Goal: Transaction & Acquisition: Obtain resource

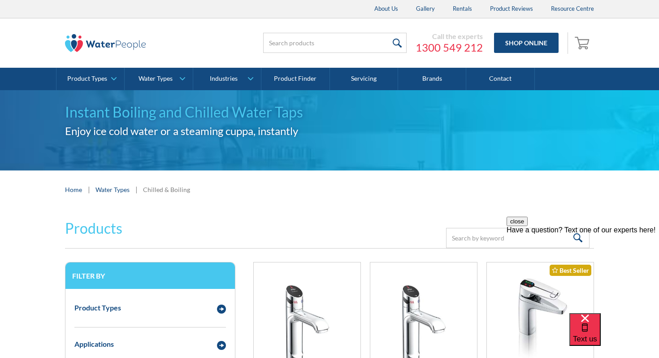
click at [130, 44] on img at bounding box center [105, 43] width 81 height 18
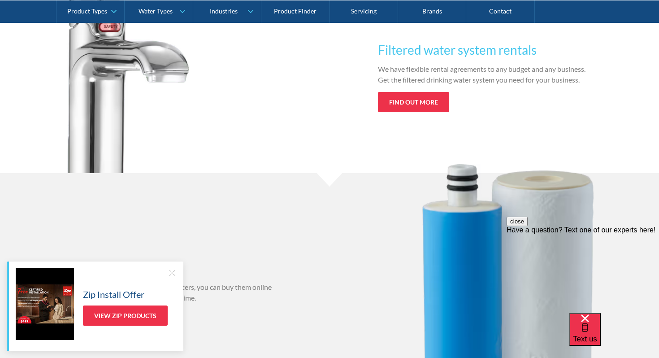
scroll to position [975, 0]
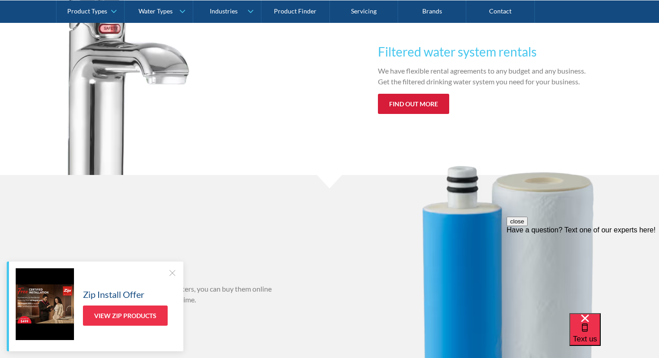
click at [417, 104] on link "Find out more" at bounding box center [413, 104] width 71 height 20
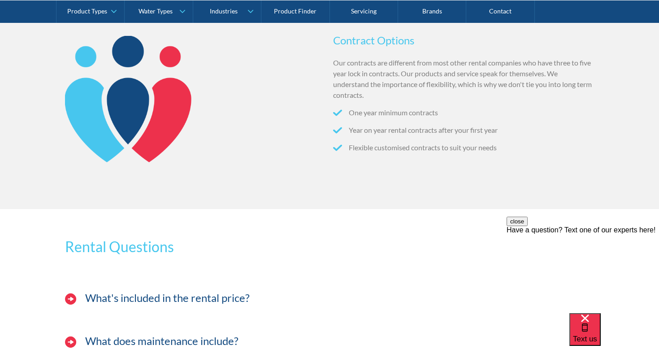
scroll to position [745, 0]
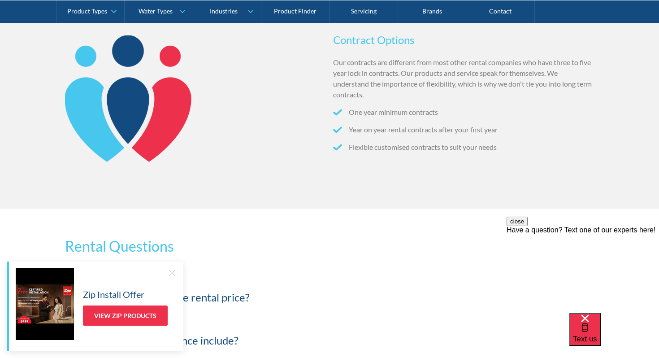
click at [173, 272] on div at bounding box center [172, 272] width 9 height 9
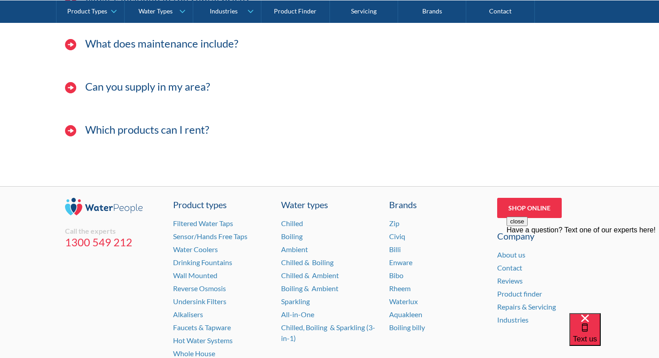
scroll to position [1117, 0]
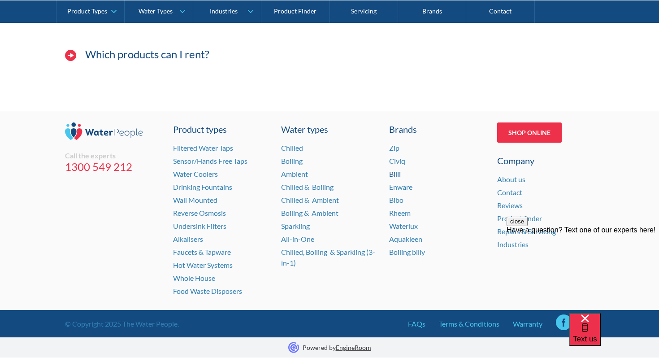
click at [397, 175] on link "Billi" at bounding box center [395, 173] width 12 height 9
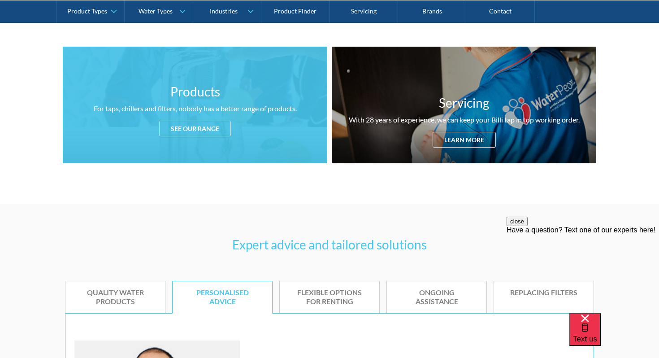
click at [220, 130] on div "See our range" at bounding box center [195, 129] width 72 height 16
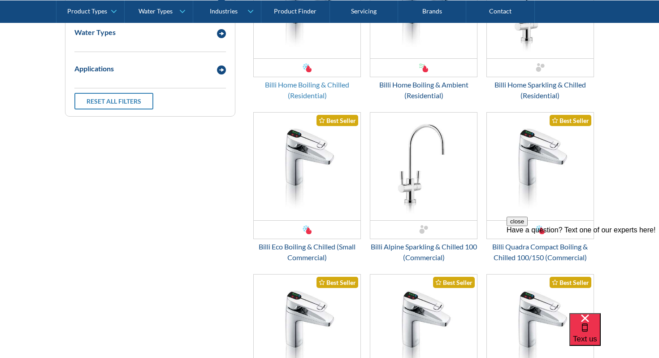
scroll to position [1302, 0]
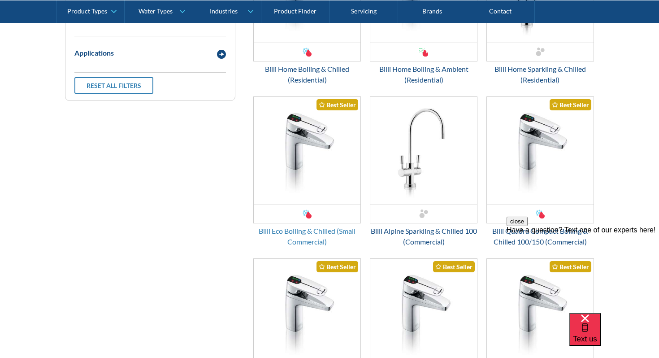
click at [304, 226] on div "Billi Eco Boiling & Chilled (Small Commercial)" at bounding box center [307, 236] width 108 height 22
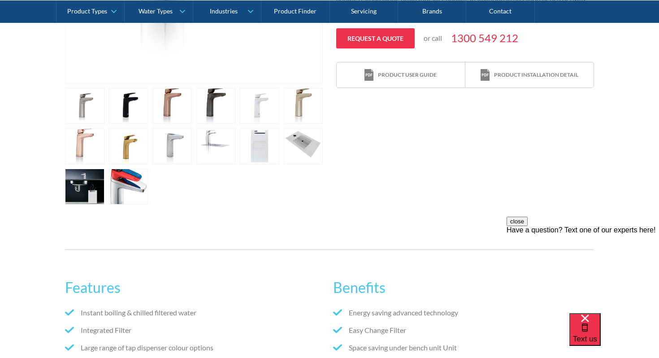
scroll to position [421, 0]
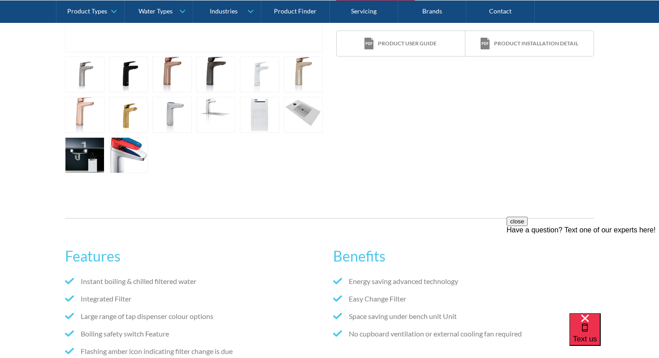
click at [520, 47] on div "Product installation detail" at bounding box center [536, 43] width 84 height 8
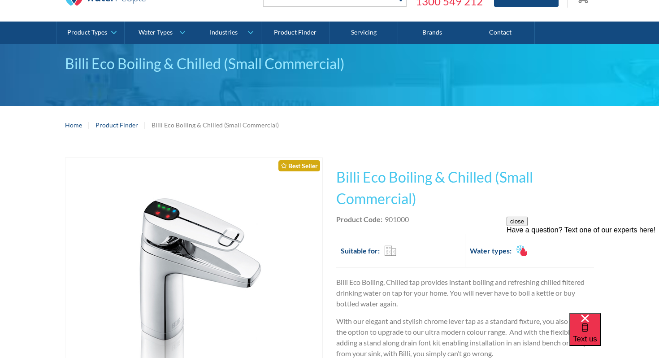
scroll to position [111, 0]
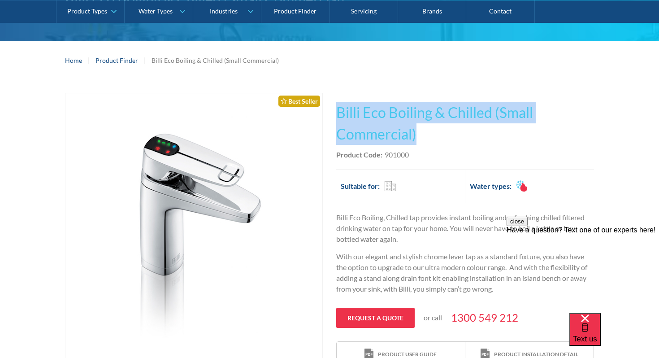
drag, startPoint x: 333, startPoint y: 105, endPoint x: 432, endPoint y: 135, distance: 103.6
click at [432, 135] on div "Play video Fits Most Brands Best Seller No items found. This tap design is incl…" at bounding box center [329, 288] width 529 height 391
copy h1 "Billi Eco Boiling & Chilled (Small Commercial)"
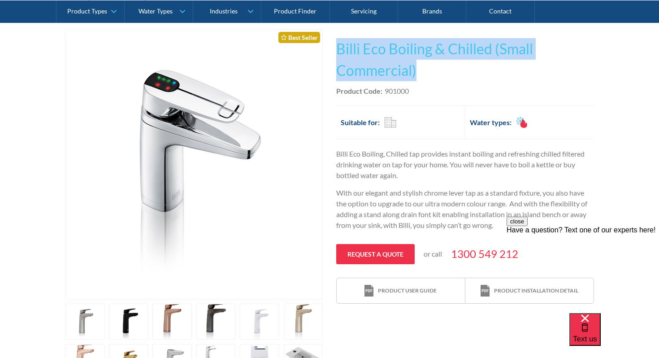
scroll to position [194, 0]
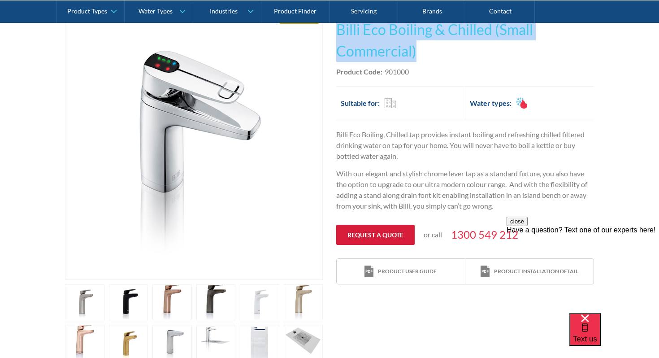
click at [386, 230] on link "Request a quote" at bounding box center [375, 235] width 78 height 20
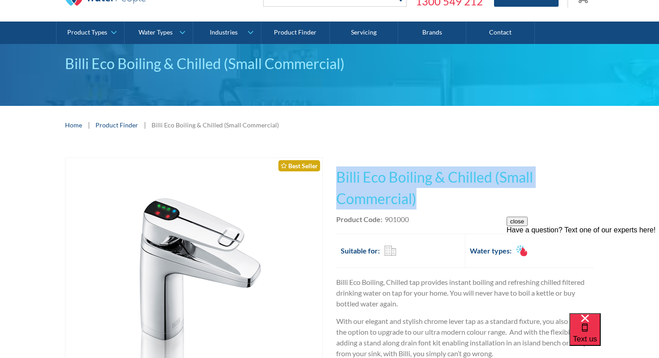
scroll to position [153, 0]
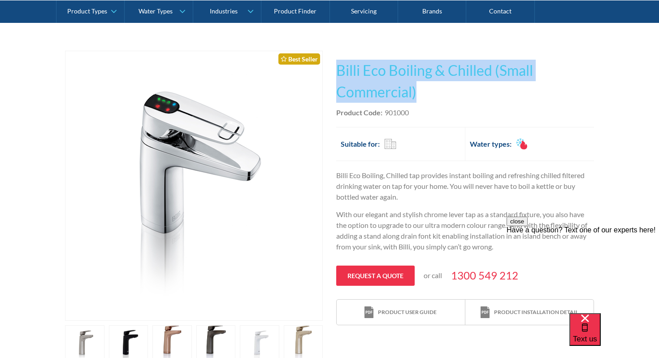
click at [547, 92] on h1 "Billi Eco Boiling & Chilled (Small Commercial)" at bounding box center [465, 81] width 258 height 43
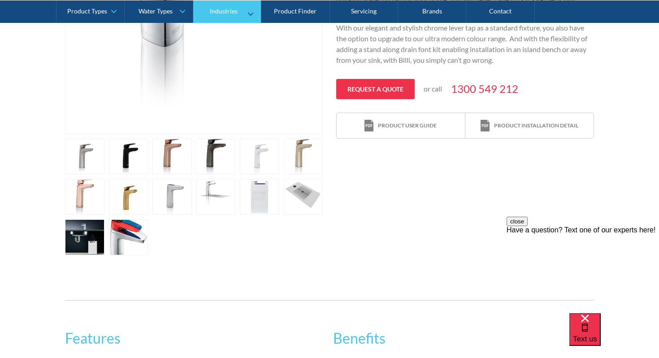
scroll to position [340, 0]
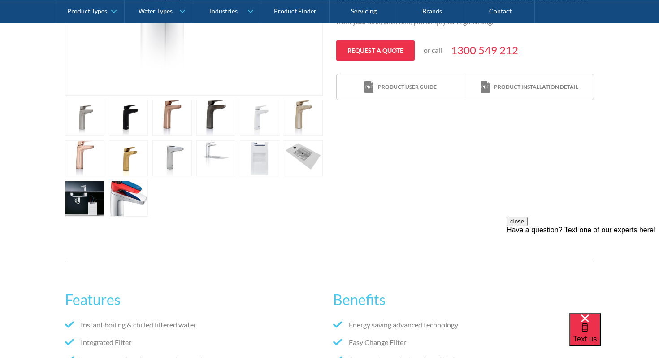
scroll to position [369, 0]
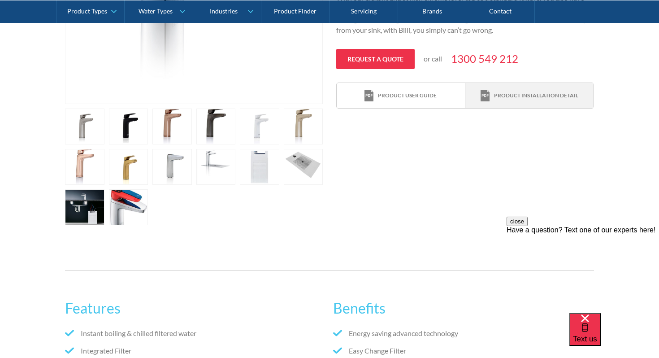
click at [522, 96] on div "Product installation detail" at bounding box center [536, 95] width 84 height 8
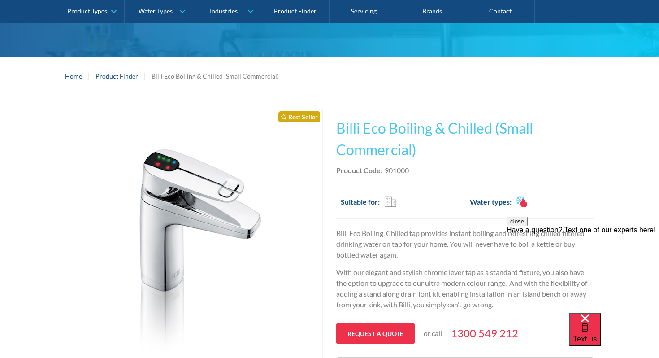
scroll to position [49, 0]
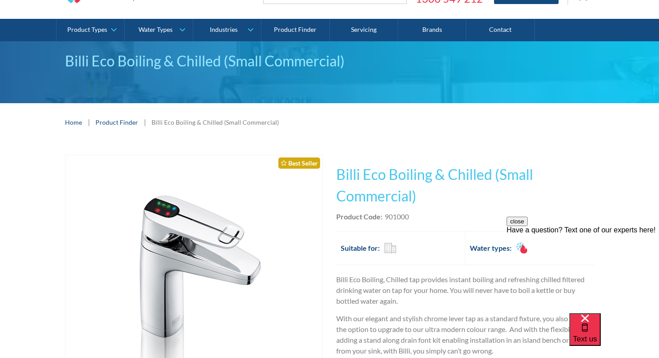
click at [108, 124] on link "Product Finder" at bounding box center [116, 121] width 43 height 9
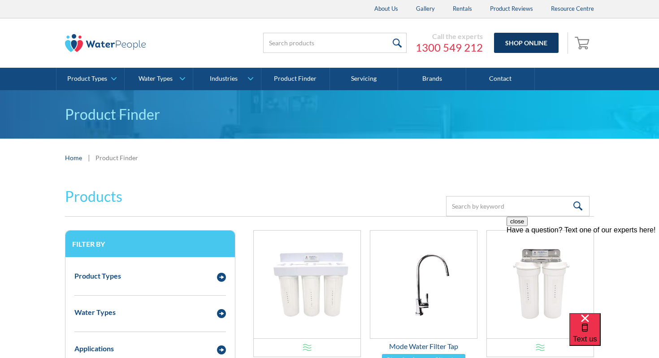
click at [512, 39] on link "Shop Online" at bounding box center [526, 43] width 65 height 20
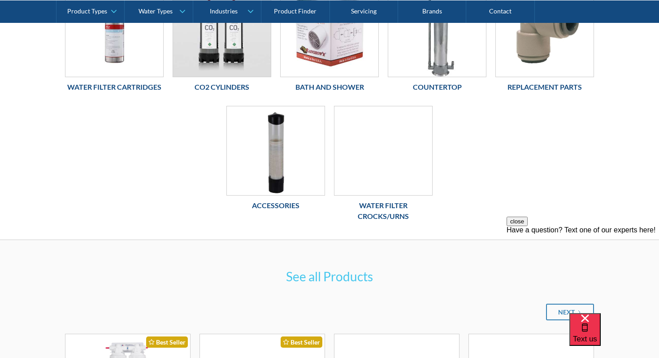
scroll to position [144, 0]
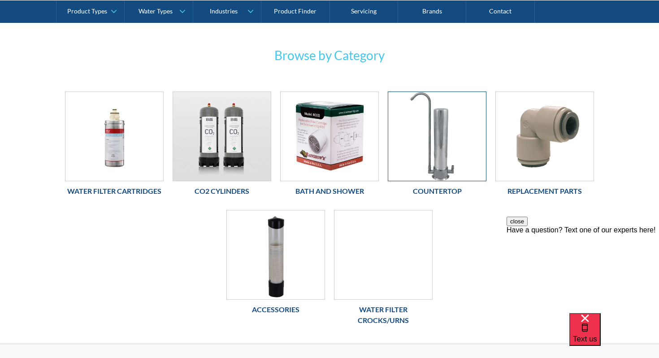
click at [429, 168] on img at bounding box center [437, 136] width 98 height 89
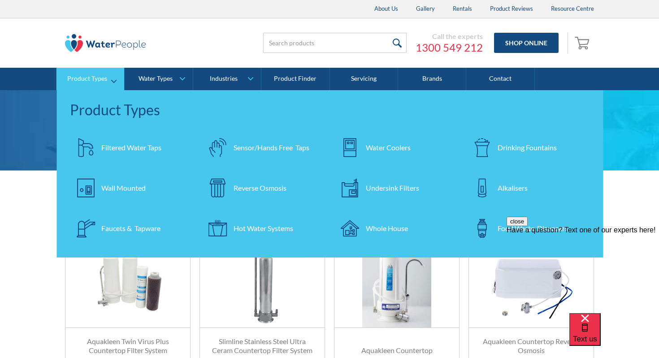
click at [114, 147] on div "Filtered Water Taps" at bounding box center [131, 147] width 60 height 11
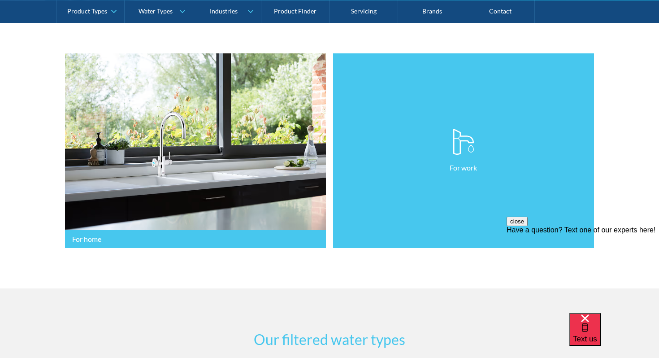
click at [373, 206] on link "For work" at bounding box center [463, 150] width 261 height 195
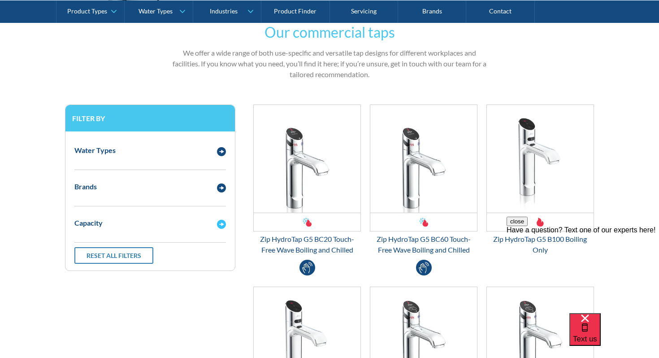
click at [220, 229] on div "Capacity" at bounding box center [150, 223] width 160 height 25
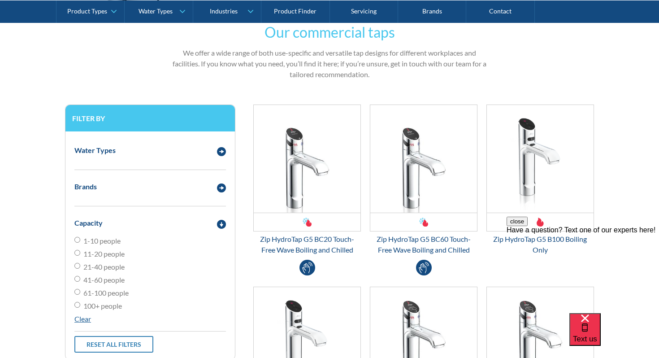
click at [114, 242] on span "1-10 people" at bounding box center [101, 240] width 37 height 11
click at [80, 242] on input "1-10 people" at bounding box center [77, 240] width 6 height 6
radio input "true"
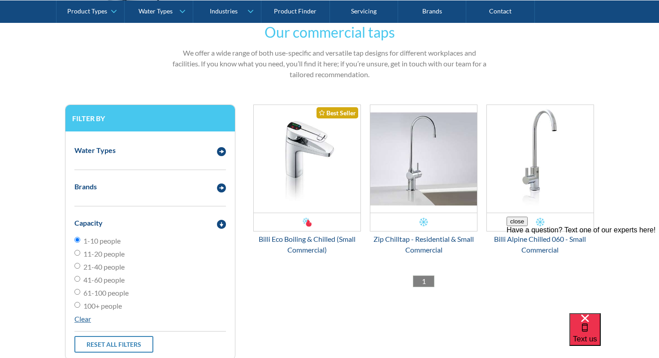
scroll to position [527, 0]
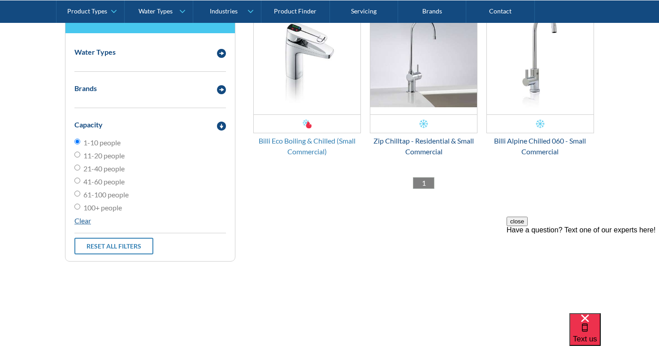
click at [325, 141] on div "Billi Eco Boiling & Chilled (Small Commercial)" at bounding box center [307, 146] width 108 height 22
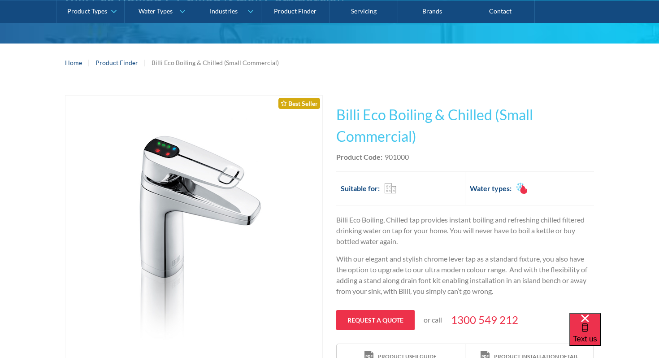
scroll to position [139, 0]
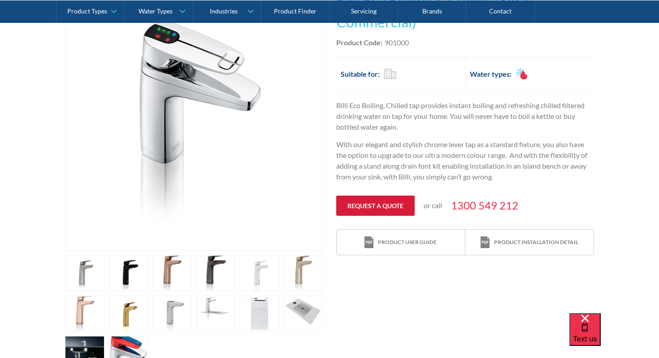
click at [365, 207] on link "Request a quote" at bounding box center [375, 205] width 78 height 20
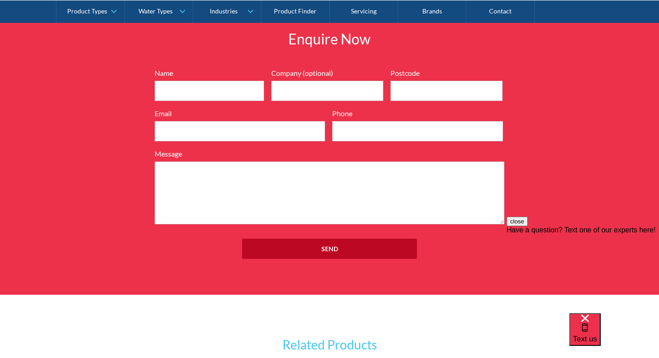
scroll to position [1125, 0]
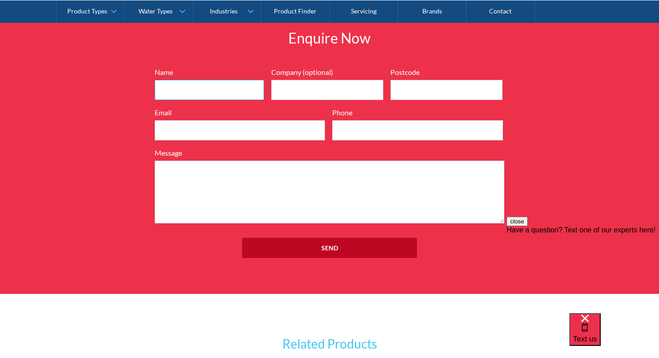
click at [200, 87] on input "Name" at bounding box center [209, 90] width 109 height 20
type input "Safinah Hambali"
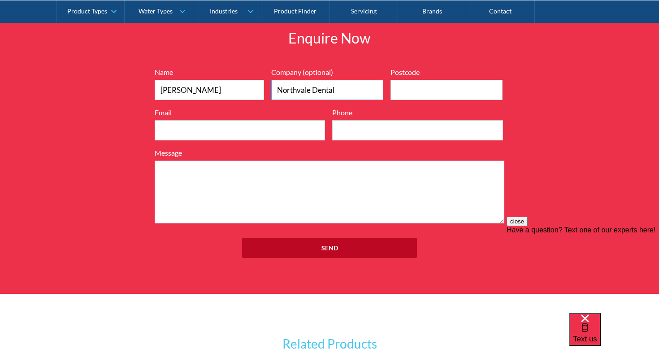
type input "Northvale Dental"
type input "3070"
click at [170, 131] on input "Email" at bounding box center [240, 130] width 170 height 20
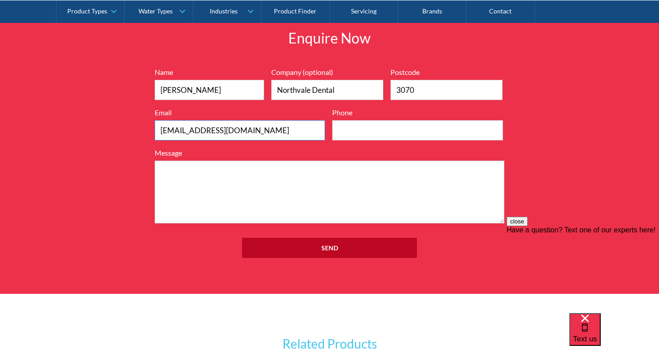
type input "drsafinah@northvaledental.com.au"
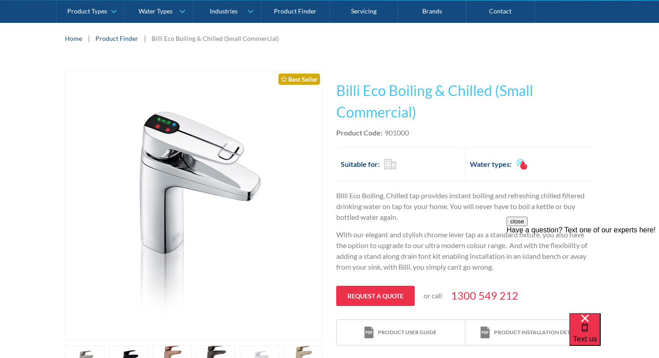
scroll to position [131, 0]
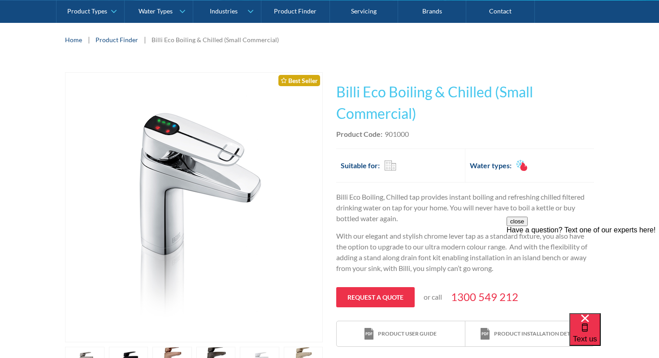
type input "0411831000"
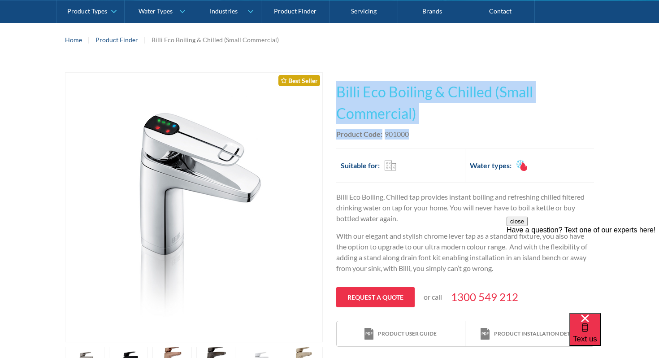
drag, startPoint x: 337, startPoint y: 92, endPoint x: 422, endPoint y: 132, distance: 93.6
click at [422, 132] on div "This tap design is included in our standard range tap options when you purchase…" at bounding box center [465, 209] width 258 height 275
copy div "Billi Eco Boiling & Chilled (Small Commercial) No items found. Billi Touch Free…"
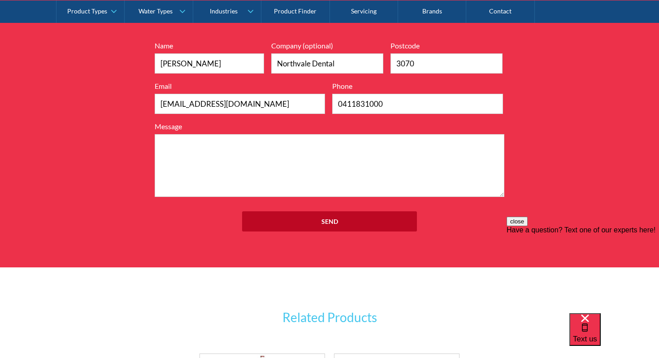
scroll to position [1172, 0]
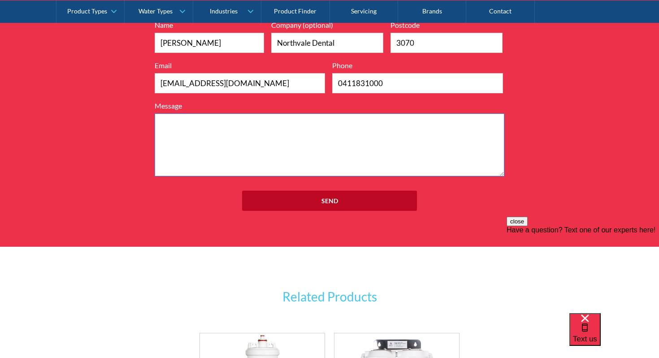
click at [304, 159] on textarea "Message" at bounding box center [330, 144] width 350 height 63
paste textarea "Billi Eco Boiling & Chilled (Small Commercial) Product Code:901000"
click at [161, 121] on textarea "Billi Eco Boiling & Chilled (Small Commercial) Product Code:901000" at bounding box center [330, 144] width 350 height 63
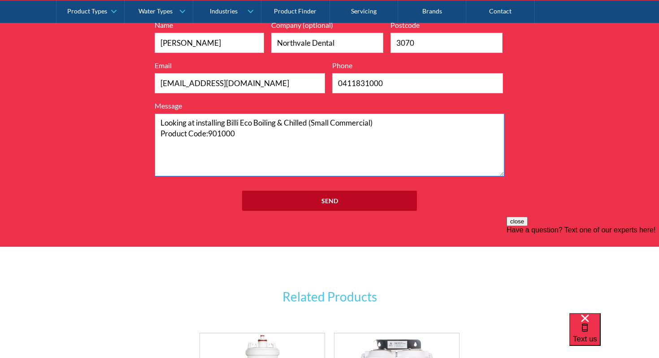
click at [195, 124] on textarea "Looking at installing Billi Eco Boiling & Chilled (Small Commercial) Product Co…" at bounding box center [330, 144] width 350 height 63
click at [247, 138] on textarea "Looking at installing Billi Eco Boiling & Chilled (Small Commercial) Product Co…" at bounding box center [330, 144] width 350 height 63
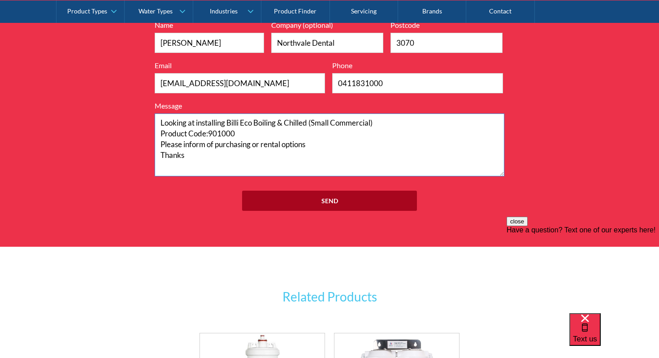
type textarea "Looking at installing Billi Eco Boiling & Chilled (Small Commercial) Product Co…"
click at [318, 207] on input "Send" at bounding box center [329, 200] width 175 height 20
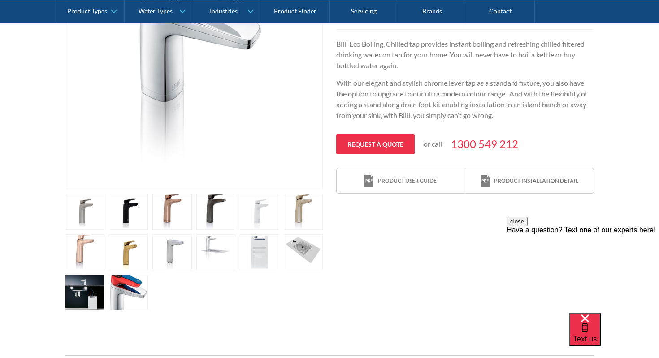
scroll to position [0, 0]
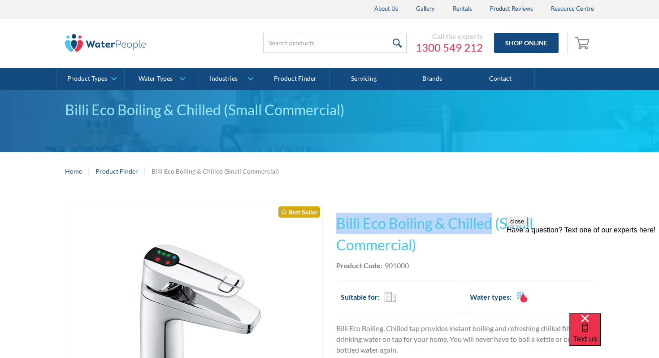
drag, startPoint x: 337, startPoint y: 223, endPoint x: 490, endPoint y: 220, distance: 153.7
click at [490, 220] on h1 "Billi Eco Boiling & Chilled (Small Commercial)" at bounding box center [465, 233] width 258 height 43
copy h1 "Billi Eco Boiling & Chilled"
